Goal: Find specific page/section: Find specific page/section

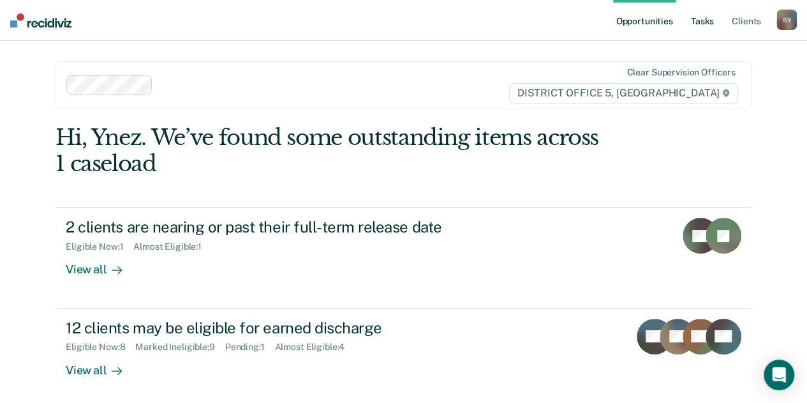
click at [700, 20] on link "Tasks" at bounding box center [703, 20] width 28 height 41
click at [700, 24] on link "Tasks" at bounding box center [703, 20] width 28 height 41
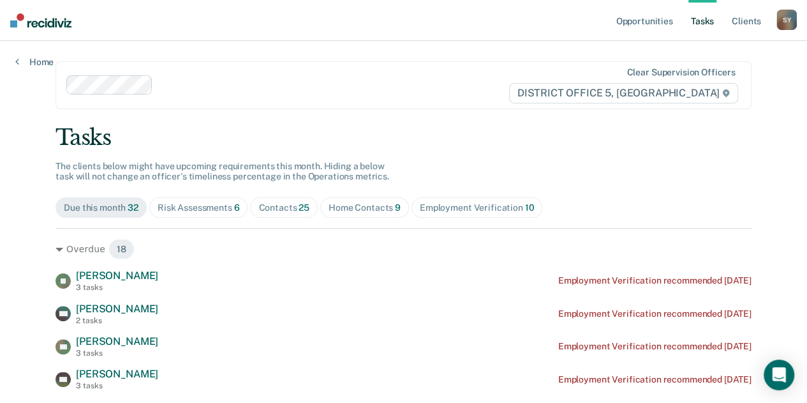
click at [355, 211] on div "Home Contacts 9" at bounding box center [365, 207] width 72 height 11
